Goal: Feedback & Contribution: Contribute content

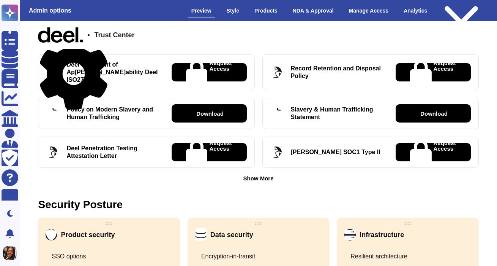
scroll to position [318, 0]
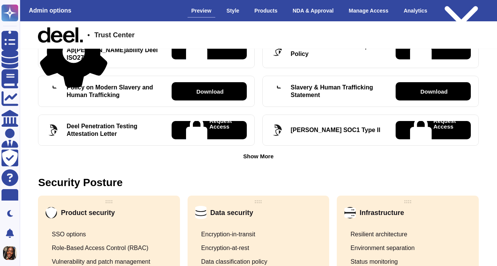
click at [269, 153] on div "Show More" at bounding box center [258, 156] width 30 height 6
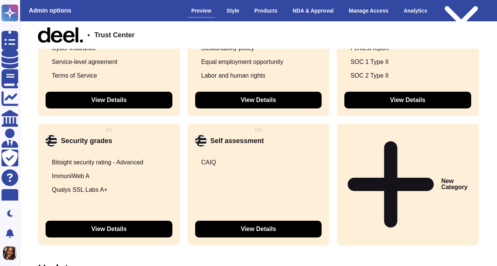
scroll to position [1339, 0]
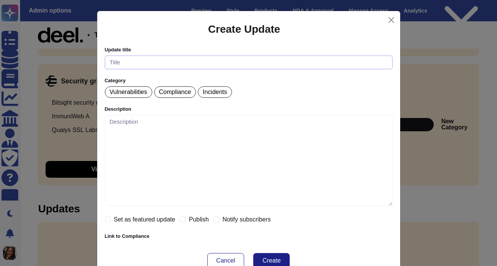
click at [219, 62] on input "text" at bounding box center [249, 62] width 288 height 14
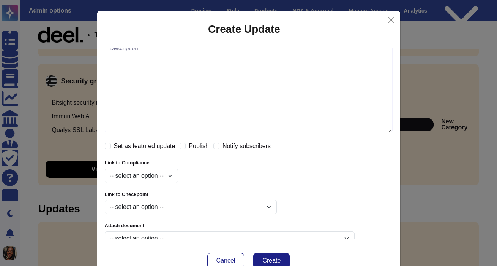
scroll to position [80, 0]
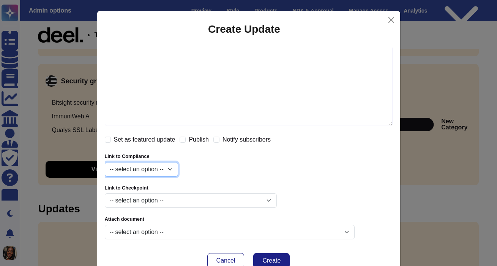
click at [174, 171] on select "-- select an option -- gdpr iso27001 hipaa ccpa iso27701 soc1 soc2 csa_star_one" at bounding box center [141, 169] width 73 height 14
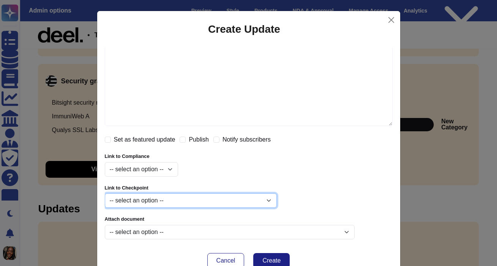
click at [214, 199] on select "-- select an option -- SSO options Role-Based Access Control (RBAC) Vulnerabili…" at bounding box center [191, 200] width 172 height 14
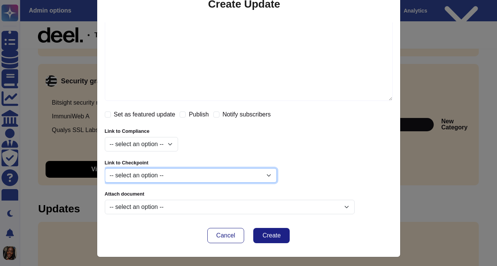
scroll to position [27, 0]
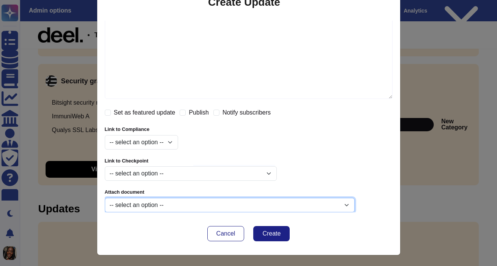
click at [220, 205] on select "-- select an[PERSON_NAME]ion -- Deel - Statement of App[PERSON_NAME]bility Deel…" at bounding box center [230, 205] width 250 height 14
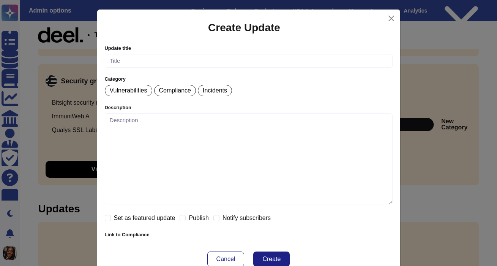
scroll to position [0, 0]
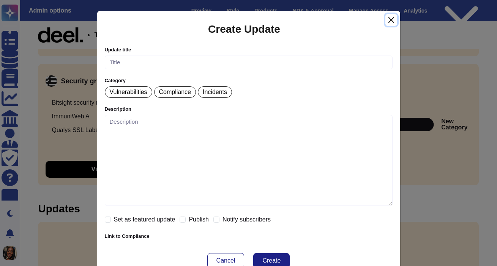
click at [394, 19] on button "Close" at bounding box center [392, 20] width 12 height 12
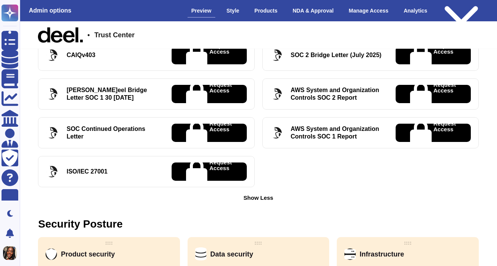
scroll to position [431, 0]
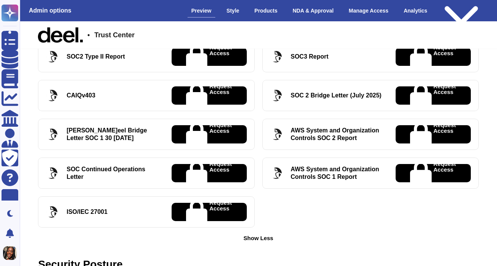
click at [262, 235] on div "Show Less" at bounding box center [259, 238] width 30 height 6
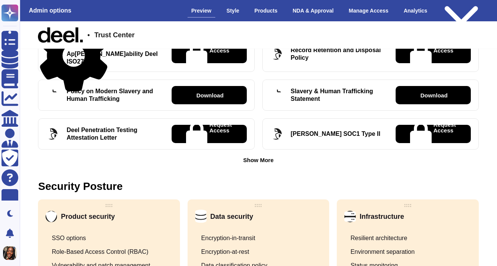
scroll to position [310, 0]
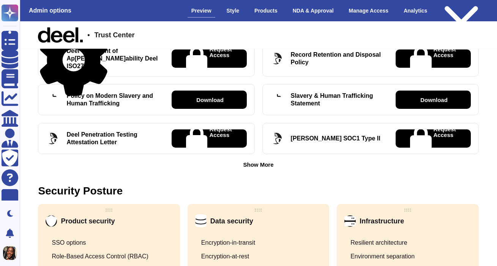
click at [266, 162] on div "Show More" at bounding box center [258, 165] width 30 height 6
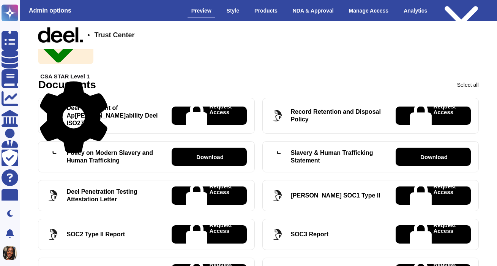
scroll to position [197, 0]
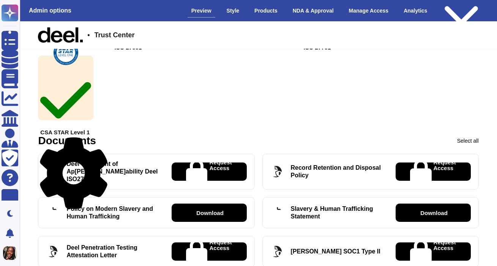
click at [108, 140] on icon at bounding box center [74, 172] width 68 height 71
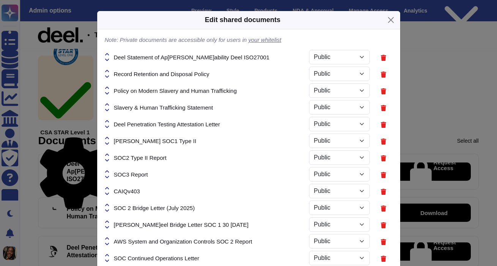
select select "PRIVATE"
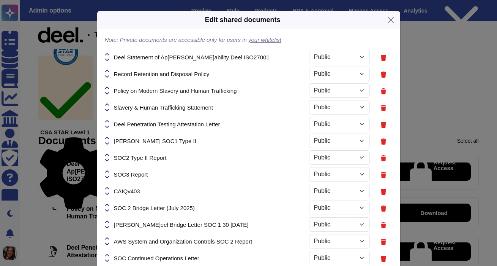
select select "PRIVATE"
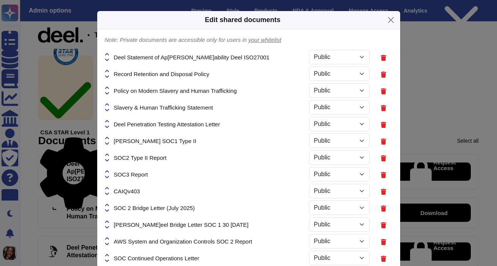
select select "PRIVATE"
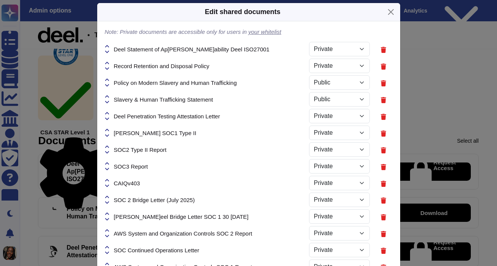
scroll to position [0, 0]
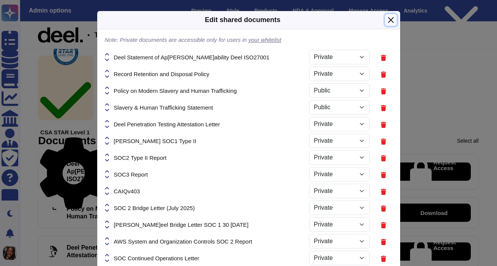
click at [391, 17] on button "Close" at bounding box center [391, 20] width 12 height 12
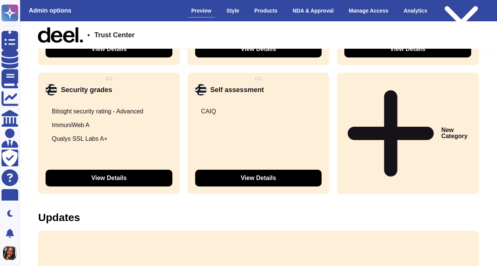
scroll to position [1339, 0]
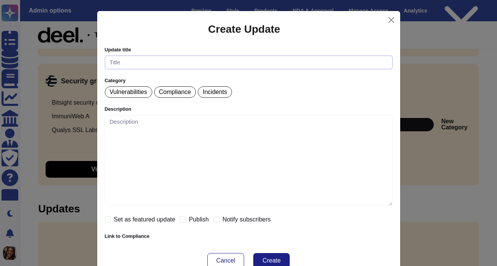
click at [185, 65] on input "text" at bounding box center [249, 62] width 288 height 14
type input "AI at Deel"
click at [181, 93] on p "Compliance" at bounding box center [175, 92] width 32 height 6
click at [161, 125] on textarea at bounding box center [249, 160] width 288 height 91
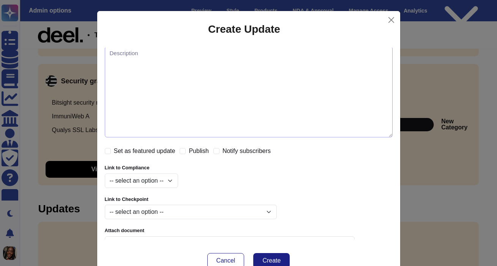
scroll to position [80, 0]
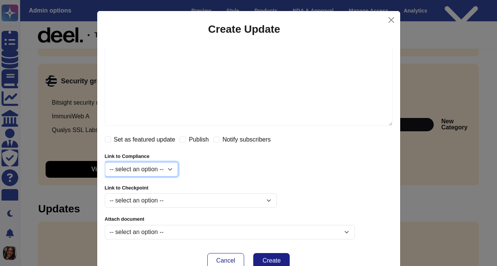
click at [173, 169] on select "-- select an option -- gdpr iso27001 hipaa ccpa iso27701 soc1 soc2 csa_star_one" at bounding box center [141, 169] width 73 height 14
click at [105, 162] on select "-- select an option -- gdpr iso27001 hipaa ccpa iso27701 soc1 soc2 csa_star_one" at bounding box center [141, 169] width 73 height 14
select select "6570d2e6b299491566e2cc59"
click at [173, 170] on select "-- select an option -- gdpr iso27001 hipaa ccpa iso27701 soc1 soc2 csa_star_one" at bounding box center [141, 169] width 73 height 14
click at [176, 169] on select "-- select an option -- gdpr iso27001 hipaa ccpa iso27701 soc1 soc2 csa_star_one" at bounding box center [141, 169] width 73 height 14
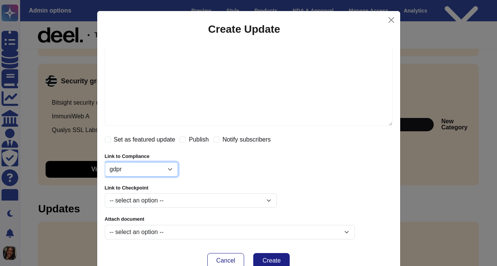
click at [105, 162] on select "-- select an option -- gdpr iso27001 hipaa ccpa iso27701 soc1 soc2 csa_star_one" at bounding box center [141, 169] width 73 height 14
select select
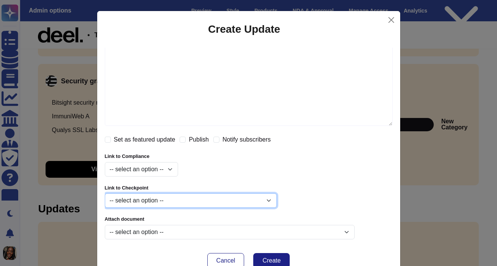
click at [274, 199] on select "-- select an option -- SSO options Role-Based Access Control (RBAC) Vulnerabili…" at bounding box center [191, 200] width 172 height 14
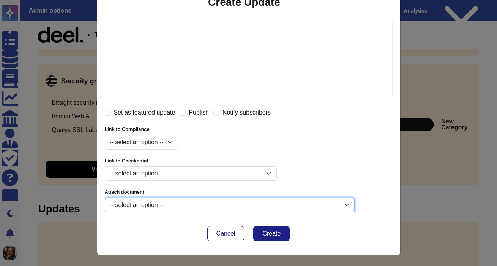
click at [257, 202] on select "-- select an[PERSON_NAME]ion -- Deel - Statement of App[PERSON_NAME]bility Deel…" at bounding box center [230, 205] width 250 height 14
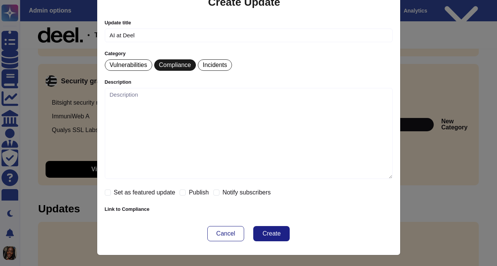
scroll to position [0, 0]
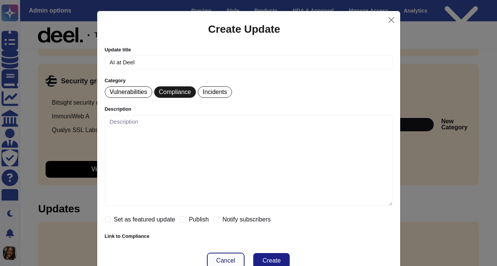
click at [233, 260] on span "Cancel" at bounding box center [226, 260] width 19 height 6
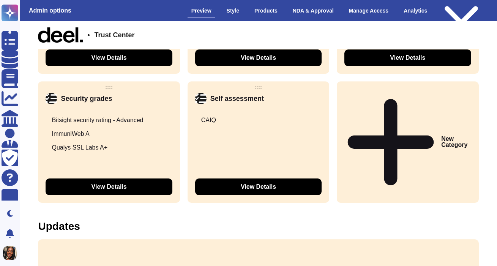
scroll to position [1313, 0]
